Goal: Information Seeking & Learning: Understand process/instructions

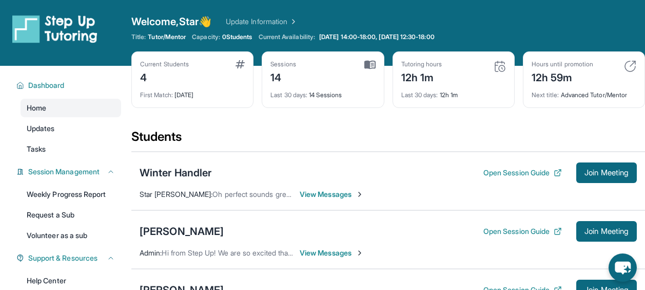
scroll to position [31, 0]
click at [57, 198] on link "Weekly Progress Report" at bounding box center [71, 194] width 101 height 18
click at [511, 169] on button "Open Session Guide" at bounding box center [523, 172] width 79 height 10
